Goal: Transaction & Acquisition: Obtain resource

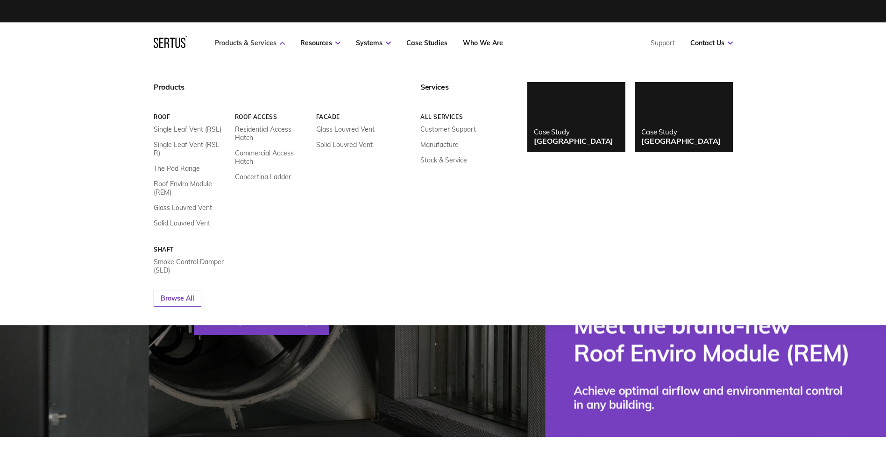
click at [269, 44] on link "Products & Services" at bounding box center [250, 43] width 70 height 8
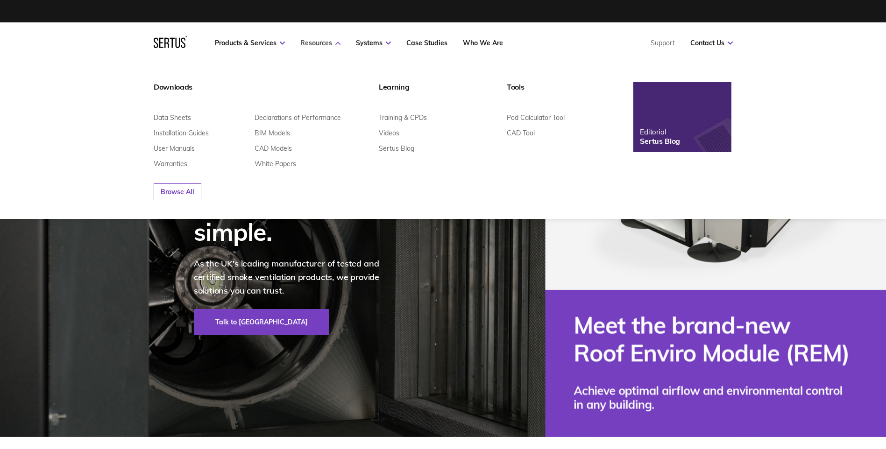
click at [314, 43] on link "Resources" at bounding box center [320, 43] width 40 height 8
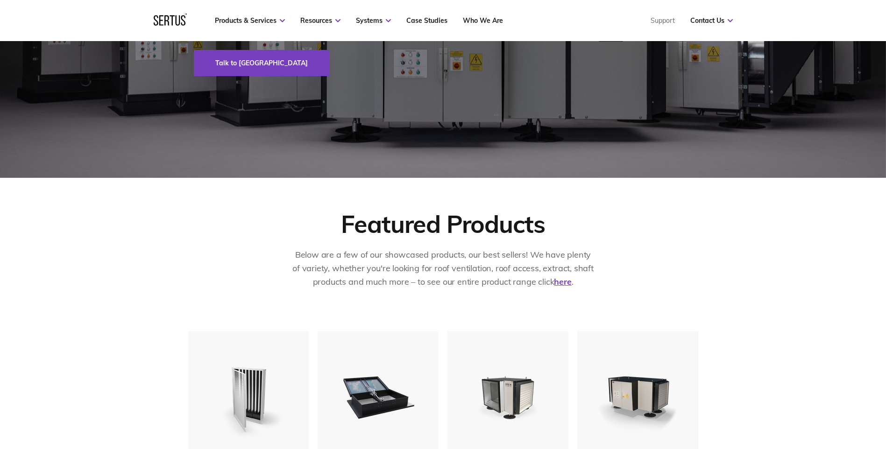
scroll to position [93, 0]
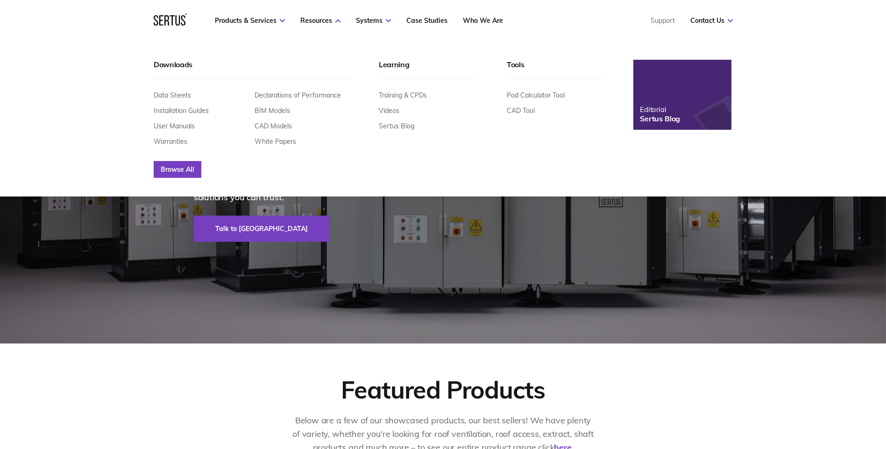
click at [191, 172] on link "Browse All" at bounding box center [178, 169] width 48 height 17
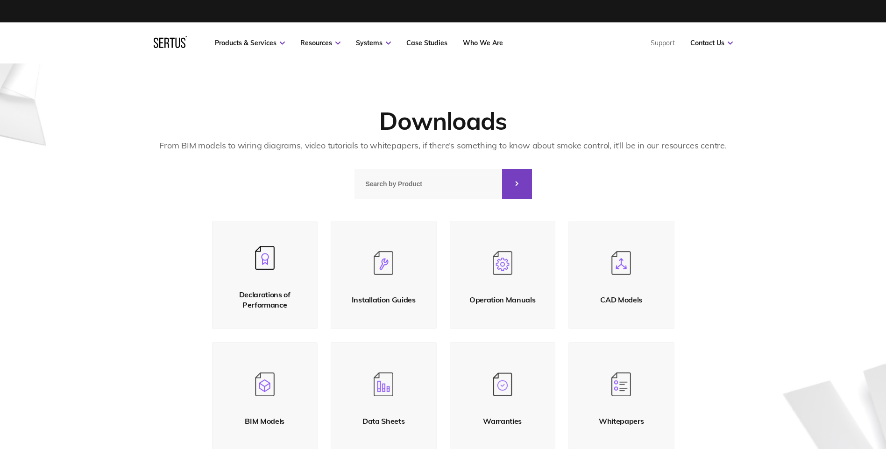
click at [384, 399] on link "Data Sheets" at bounding box center [384, 396] width 106 height 108
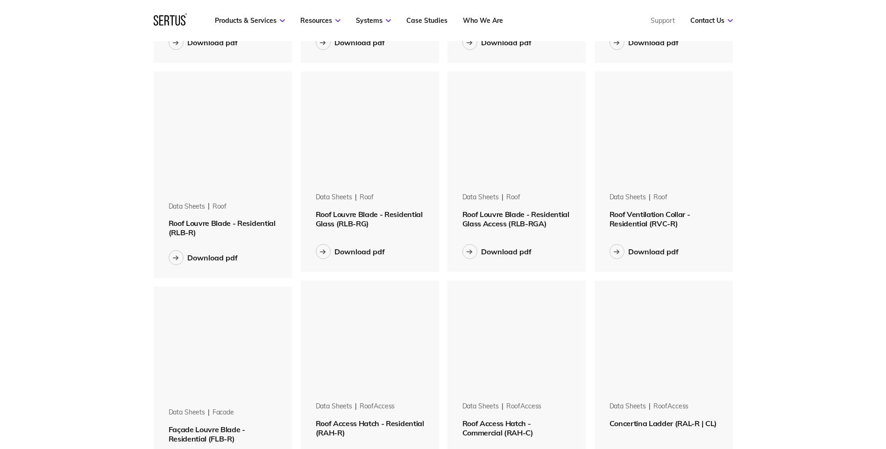
scroll to position [654, 0]
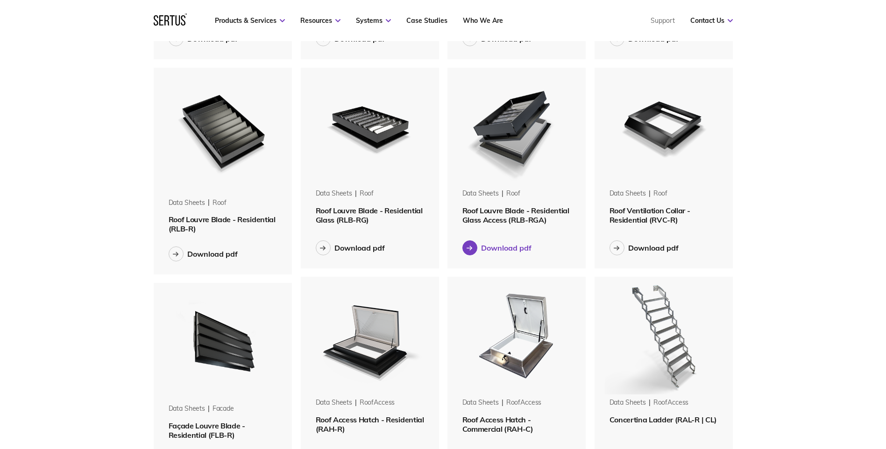
click at [510, 248] on div "Download pdf" at bounding box center [506, 247] width 50 height 9
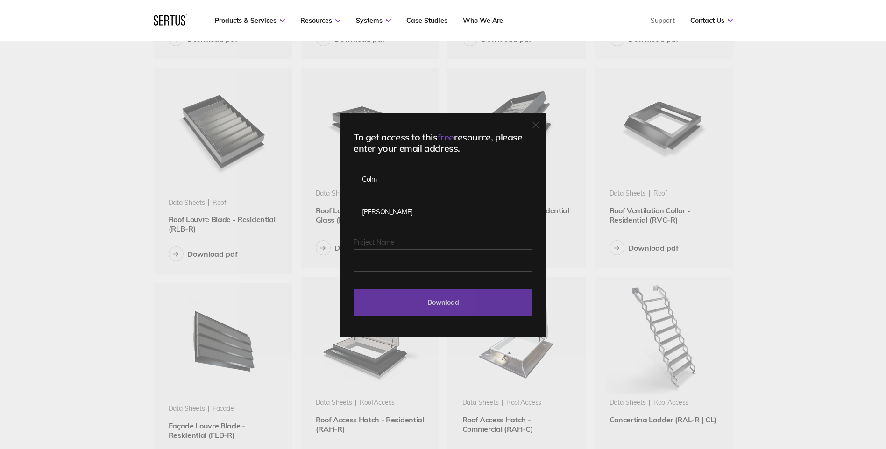
click at [477, 293] on input "Download" at bounding box center [442, 302] width 179 height 26
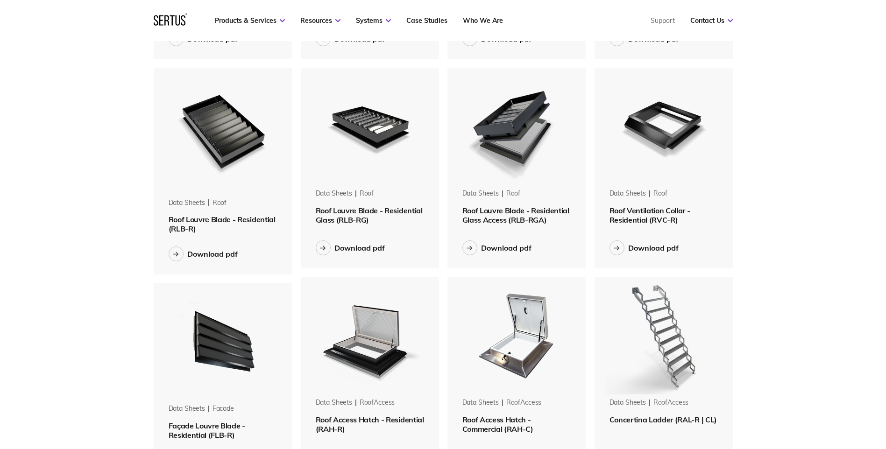
click at [258, 218] on span "Roof Louvre Blade - Residential (RLB-R)" at bounding box center [222, 224] width 107 height 19
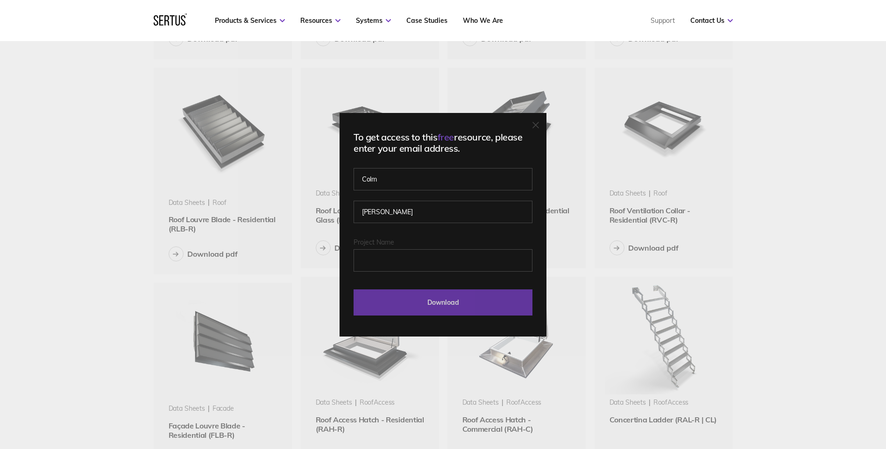
click at [467, 303] on input "Download" at bounding box center [442, 302] width 179 height 26
